Goal: Transaction & Acquisition: Purchase product/service

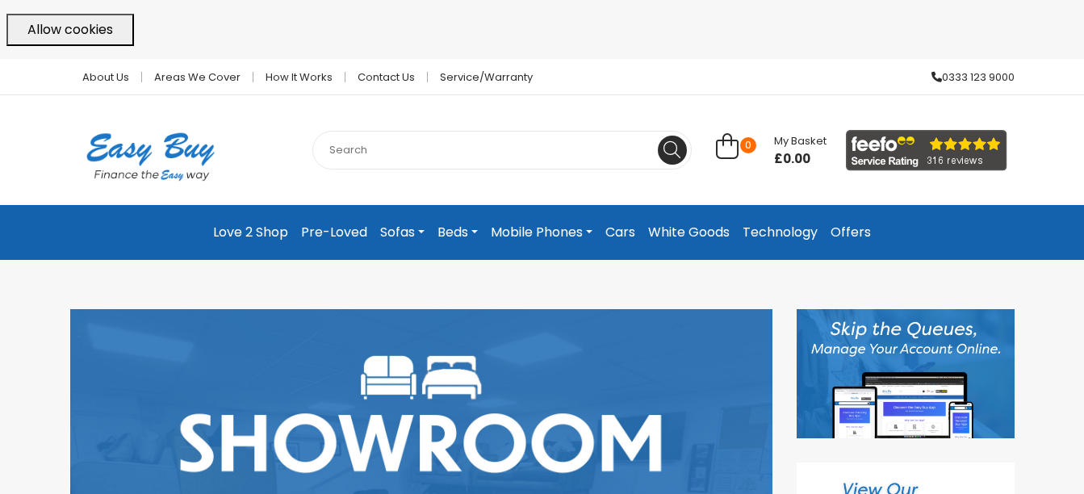
scroll to position [32, 0]
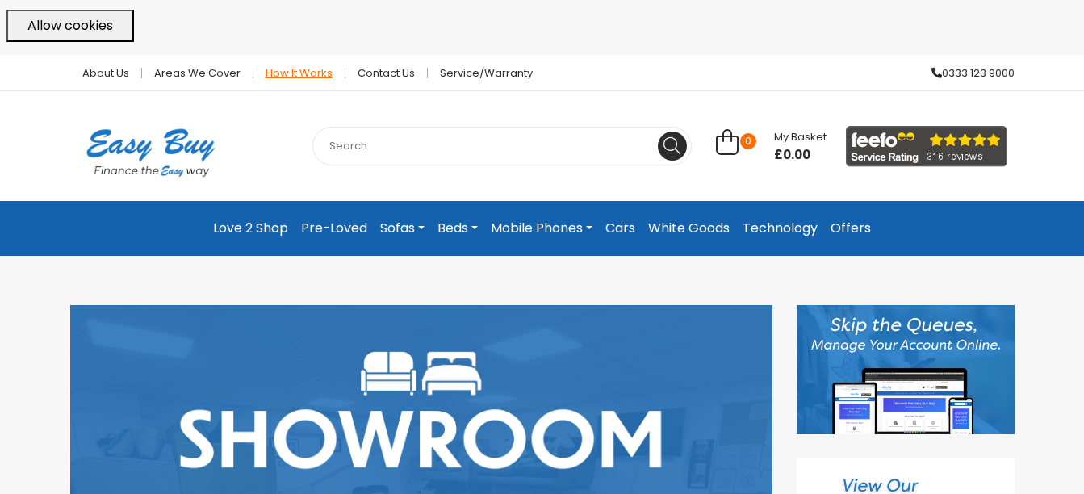
click at [301, 77] on link "How it works" at bounding box center [299, 73] width 92 height 10
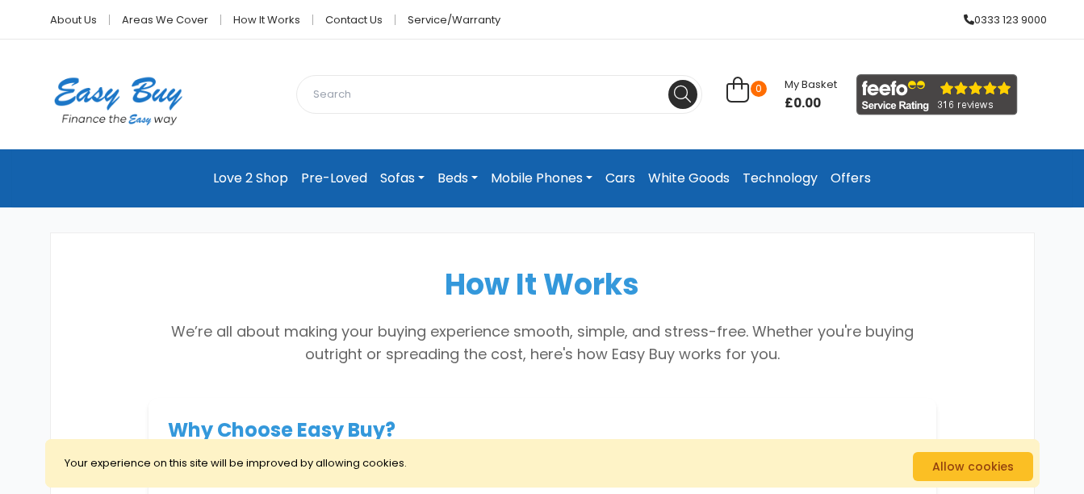
click at [588, 171] on link "Mobile Phones" at bounding box center [541, 178] width 115 height 32
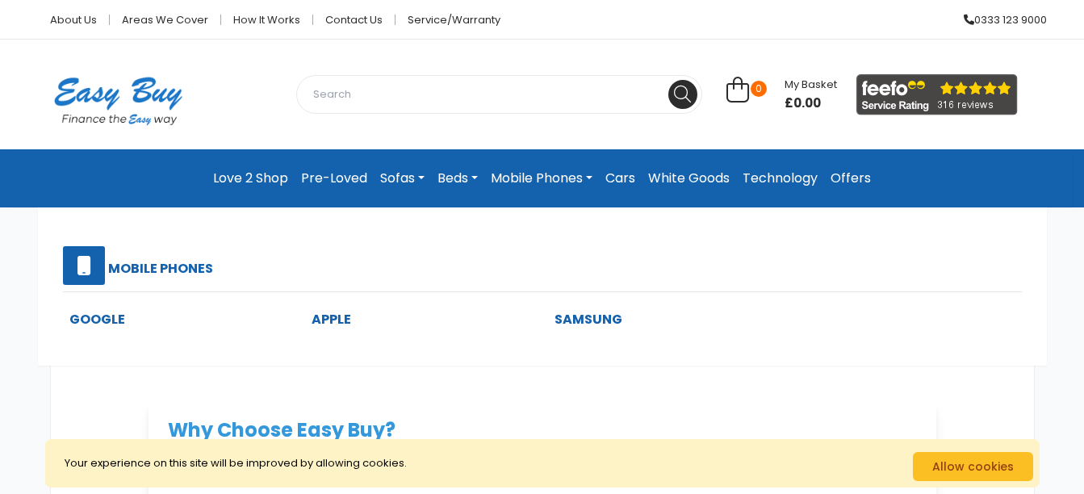
click at [727, 407] on section "Why Choose Easy Buy? Real people, not just technology – speak to our friendly t…" at bounding box center [543, 487] width 788 height 178
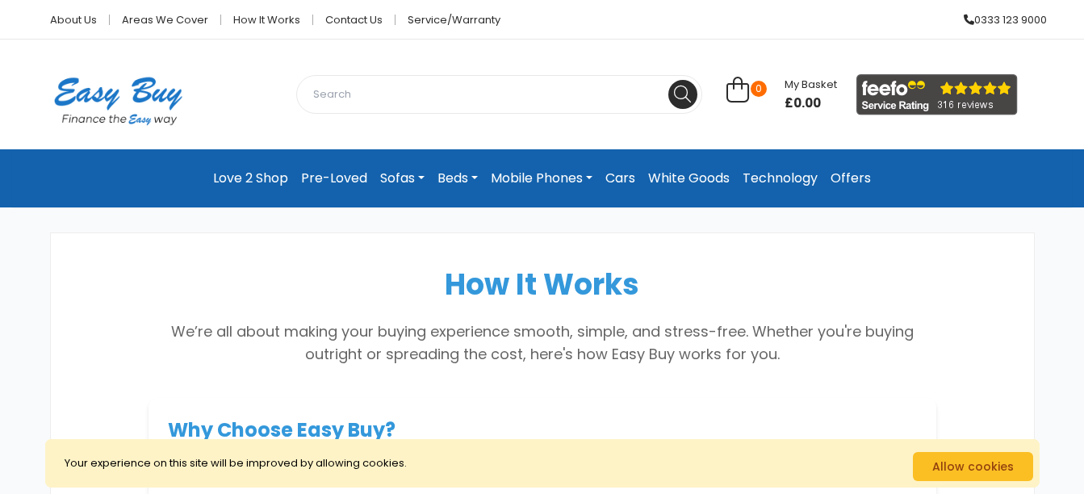
click at [526, 183] on link "Mobile Phones" at bounding box center [541, 178] width 115 height 32
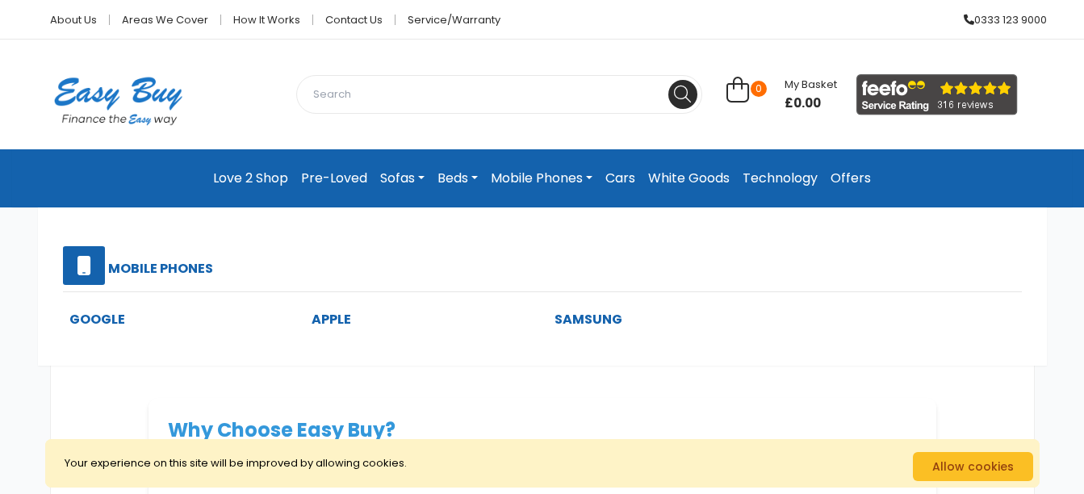
click at [337, 319] on link "Apple" at bounding box center [332, 319] width 40 height 19
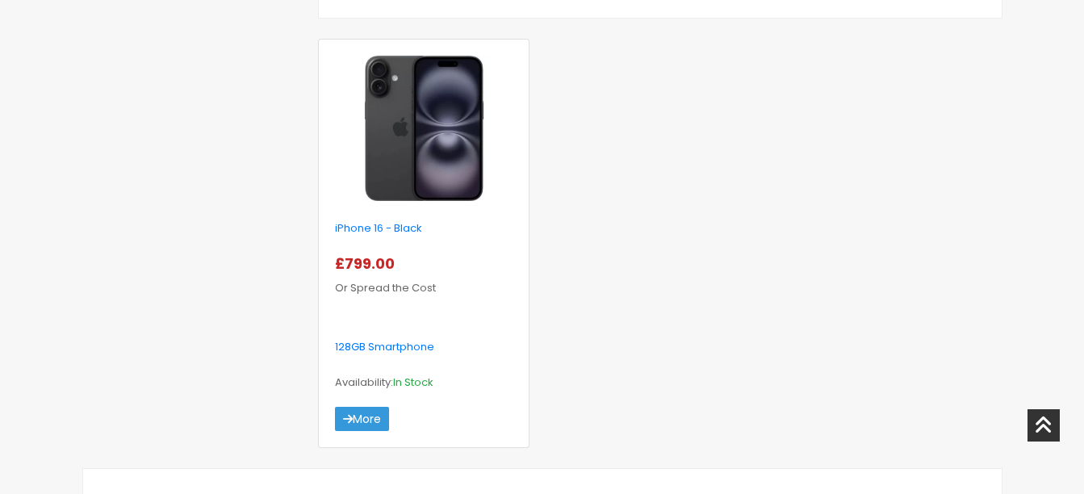
scroll to position [614, 0]
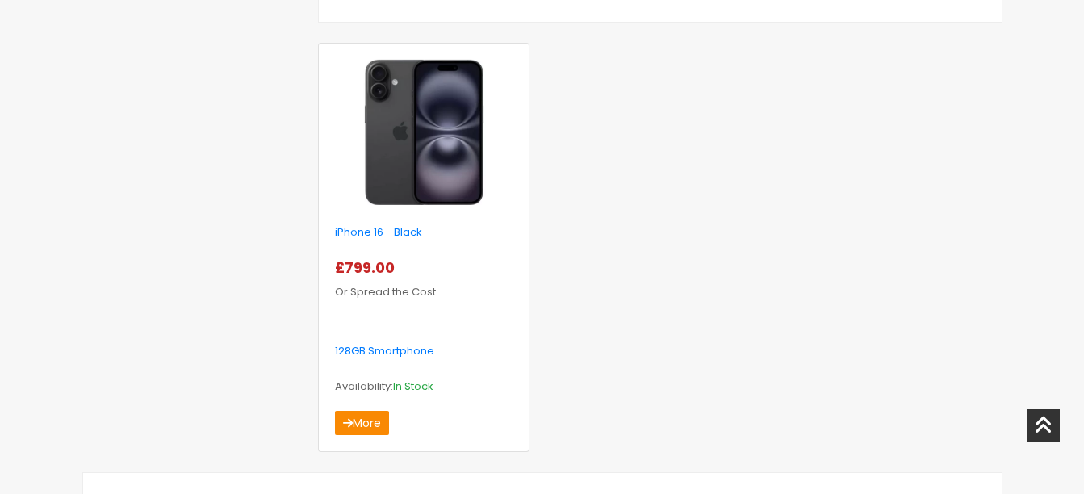
click at [385, 425] on link "More" at bounding box center [362, 423] width 54 height 24
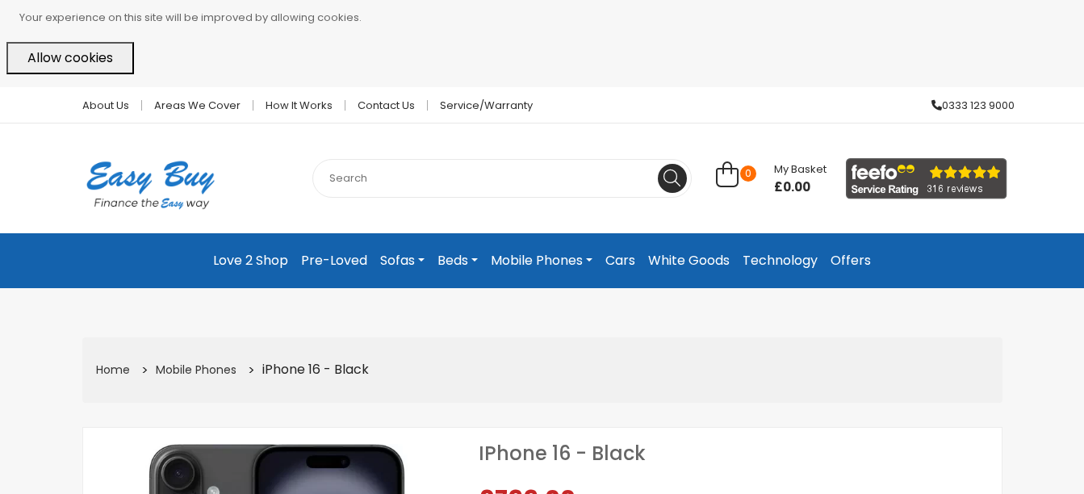
select select "104"
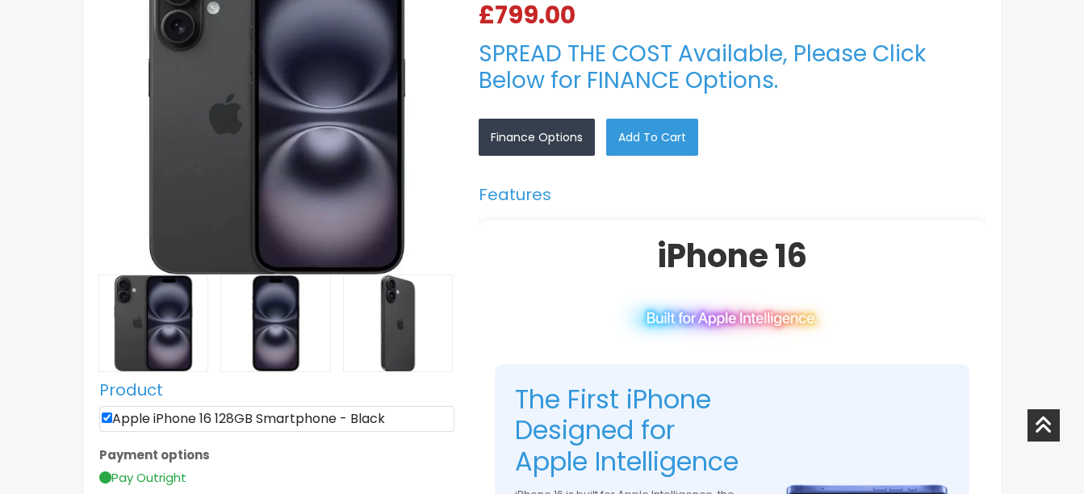
scroll to position [517, 0]
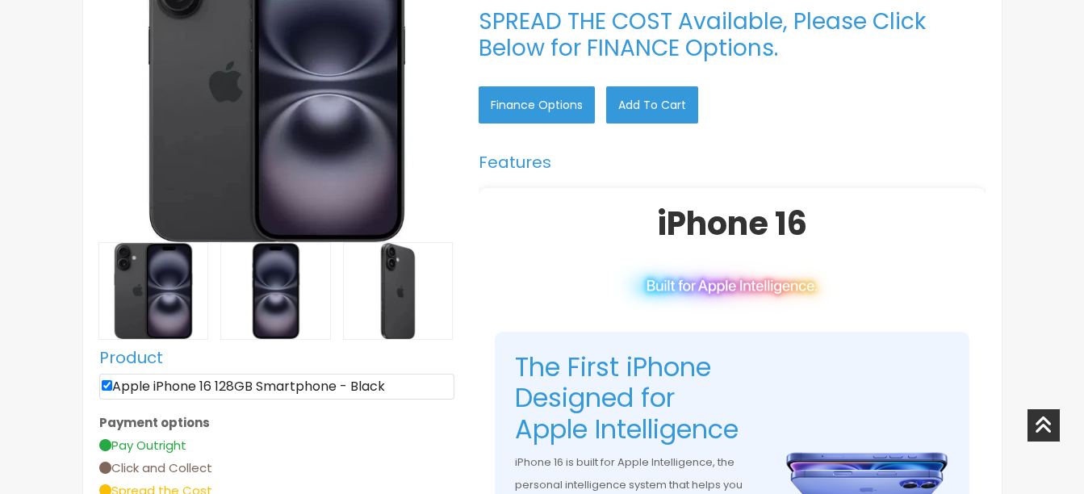
click at [566, 98] on link "Finance Options" at bounding box center [537, 104] width 116 height 37
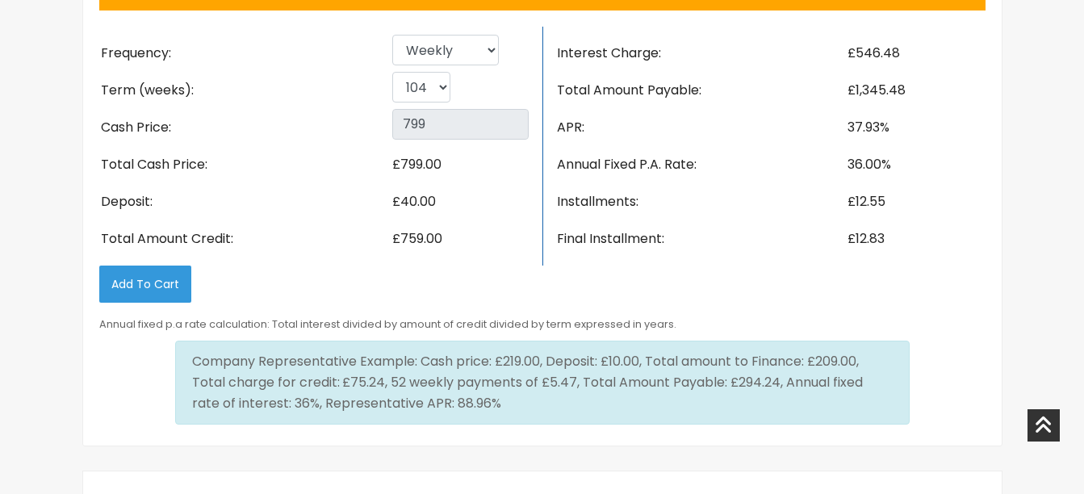
scroll to position [2614, 0]
